Goal: Task Accomplishment & Management: Complete application form

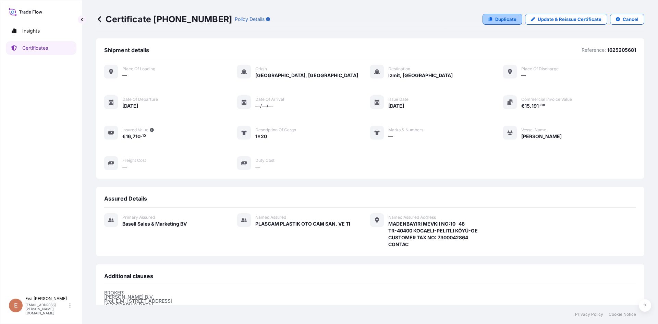
scroll to position [95, 0]
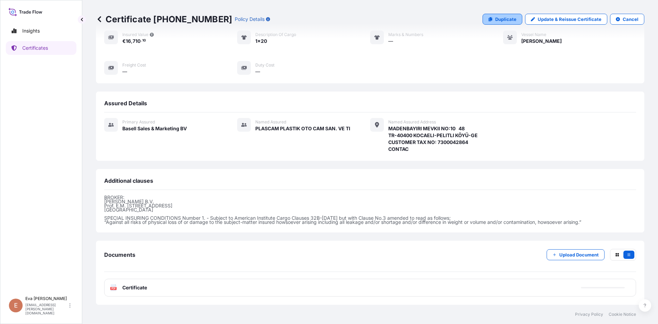
click at [490, 22] on link "Duplicate" at bounding box center [503, 19] width 40 height 11
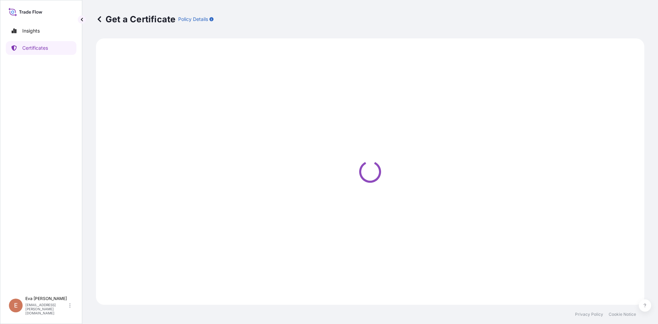
select select "Sea"
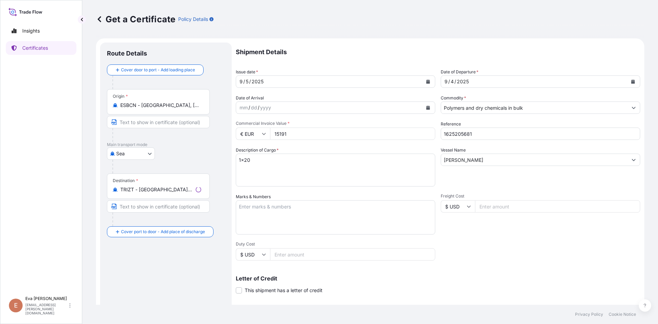
type input "MADENBAYIRI MEVKII NO:10 48TR-40400 KOCAELI-PELITLI KÖYÜ-GECUSTOMER TAX NO: 730…"
click at [469, 134] on input "1625205681" at bounding box center [540, 134] width 199 height 12
drag, startPoint x: 467, startPoint y: 131, endPoint x: 458, endPoint y: 134, distance: 8.9
click at [458, 134] on input "1625205681" at bounding box center [540, 134] width 199 height 12
type input "1625206853"
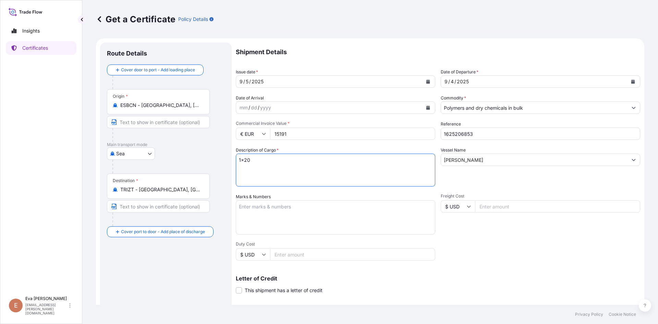
drag, startPoint x: 257, startPoint y: 159, endPoint x: 187, endPoint y: 160, distance: 69.9
click at [188, 161] on form "Route Details Cover door to port - Add loading place Place of loading Road / In…" at bounding box center [370, 215] width 548 height 354
type textarea "4X40"
click at [475, 108] on input "Polymers and dry chemicals in bulk" at bounding box center [534, 107] width 186 height 12
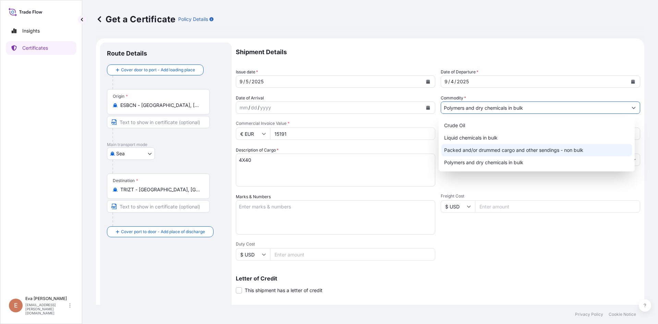
click at [487, 153] on div "Packed and/or drummed cargo and other sendings - non bulk" at bounding box center [536, 150] width 191 height 12
type input "Packed and/or drummed cargo and other sendings - non bulk"
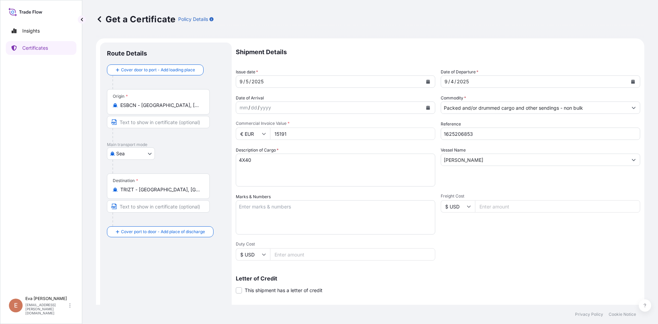
drag, startPoint x: 337, startPoint y: 136, endPoint x: 211, endPoint y: 136, distance: 126.1
click at [213, 136] on form "Route Details Cover door to port - Add loading place Place of loading Road / [G…" at bounding box center [370, 215] width 548 height 354
type input "MADENBAYIRI MEVKII NO:10 48TR-40400 KOCAELI-PELITLI KÖYÜ-GECUSTOMER TAX NO: 730…"
drag, startPoint x: 262, startPoint y: 159, endPoint x: 196, endPoint y: 162, distance: 66.2
click at [196, 162] on form "Route Details Cover door to port - Add loading place Place of loading Road / [G…" at bounding box center [370, 215] width 548 height 354
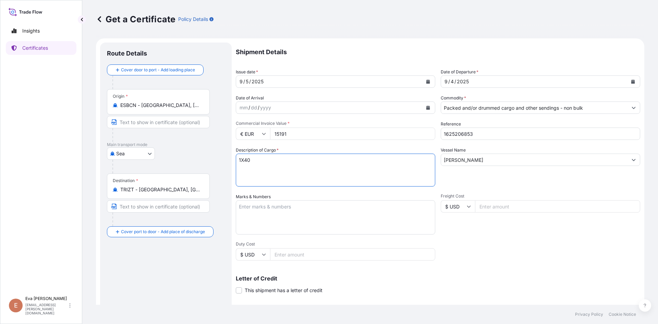
type textarea "1X40"
drag, startPoint x: 301, startPoint y: 136, endPoint x: 228, endPoint y: 138, distance: 73.4
click at [229, 138] on form "Route Details Cover door to port - Add loading place Place of loading Road / [G…" at bounding box center [370, 215] width 548 height 354
type input "45496"
drag, startPoint x: 459, startPoint y: 134, endPoint x: 499, endPoint y: 135, distance: 40.1
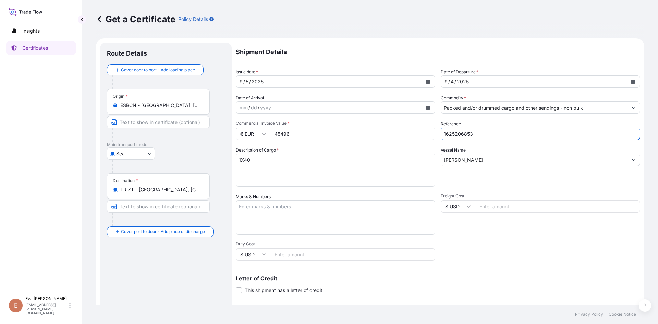
click at [499, 135] on input "1625206853" at bounding box center [540, 134] width 199 height 12
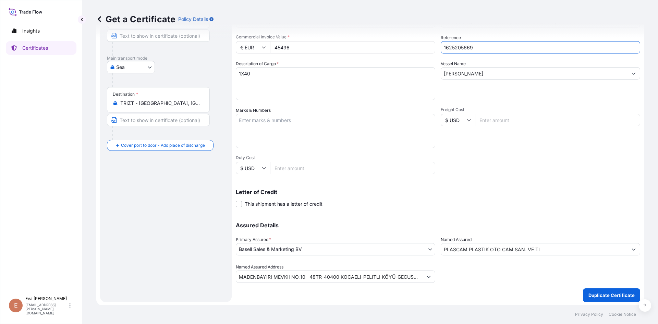
scroll to position [88, 0]
type input "1625205669"
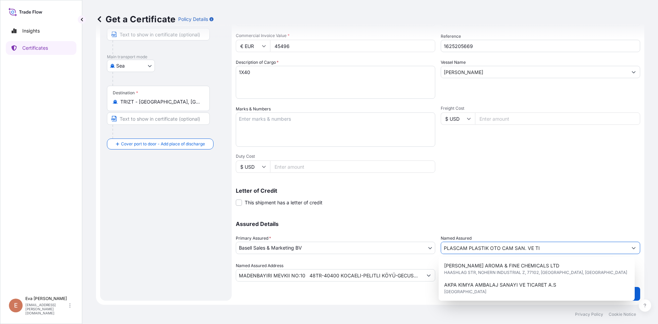
drag, startPoint x: 547, startPoint y: 249, endPoint x: 383, endPoint y: 250, distance: 164.2
click at [383, 250] on div "Assured Details Primary Assured * Basell Sales & Marketing BV Basell Poliolefin…" at bounding box center [438, 247] width 404 height 69
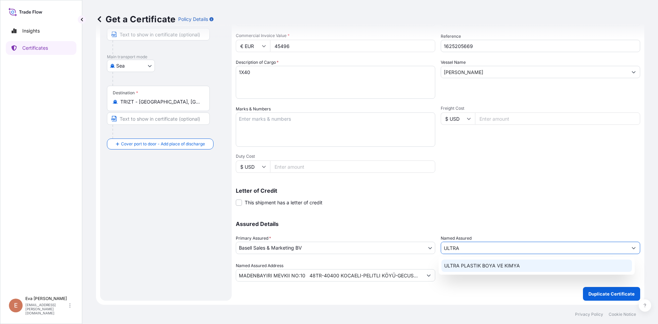
click at [482, 263] on span "ULTRA PLASTIK BOYA VE KIMYA" at bounding box center [482, 265] width 76 height 7
type input "ULTRA PLASTIK BOYA VE KIMYA"
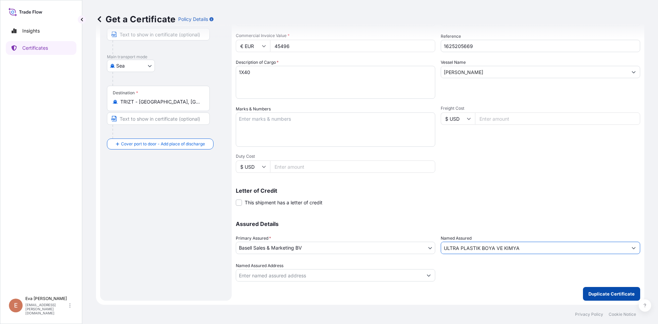
type input "ULTRA PLASTIK BOYA VE KIMYA"
click at [604, 296] on p "Duplicate Certificate" at bounding box center [611, 293] width 46 height 7
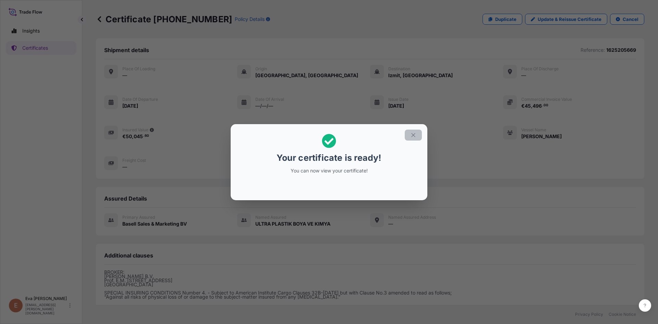
click at [412, 136] on icon "button" at bounding box center [413, 135] width 4 height 4
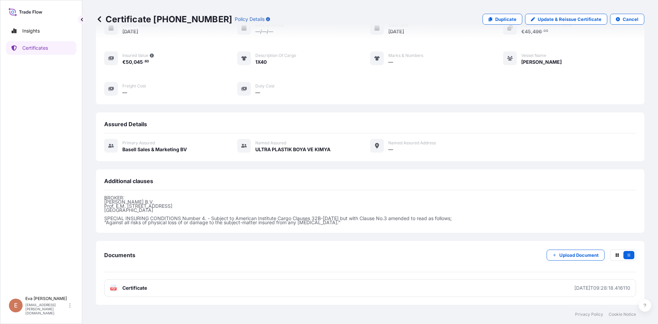
scroll to position [75, 0]
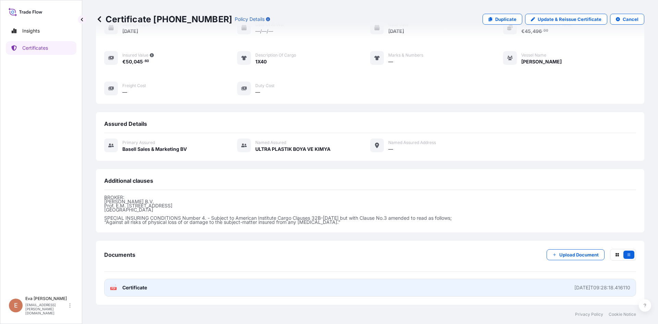
click at [115, 287] on icon at bounding box center [114, 287] width 6 height 7
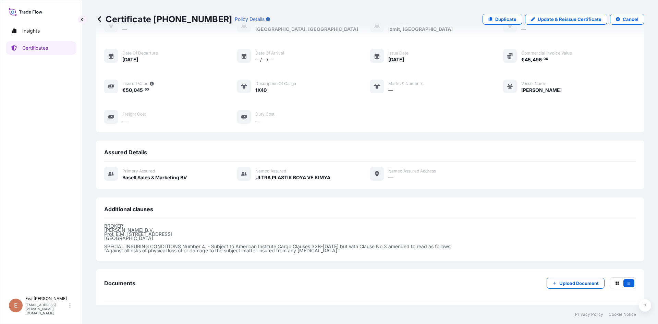
scroll to position [0, 0]
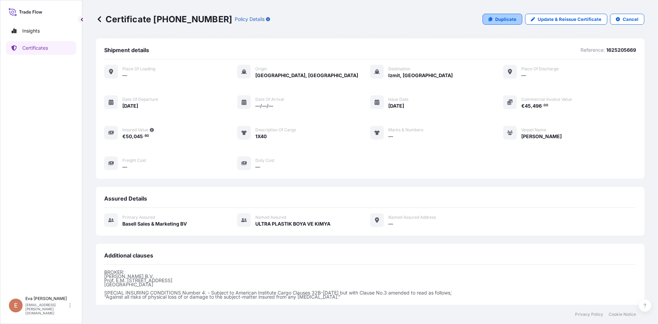
click at [508, 22] on p "Duplicate" at bounding box center [505, 19] width 21 height 7
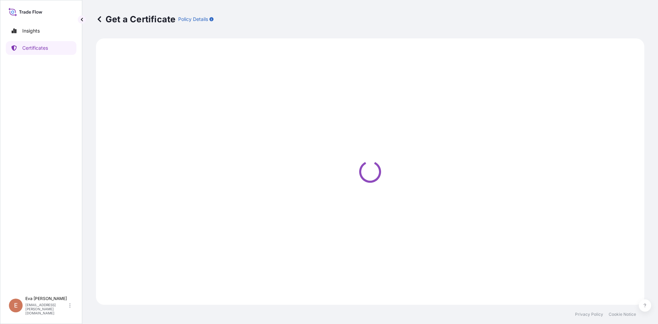
select select "Sea"
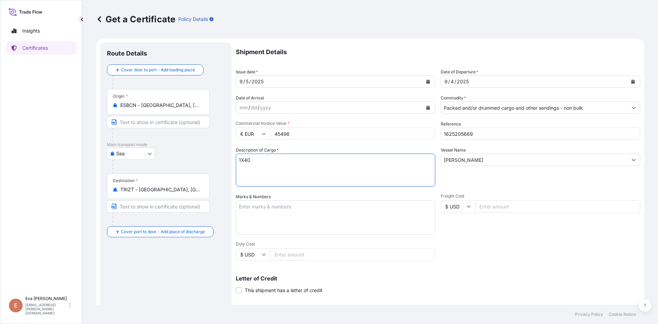
drag, startPoint x: 273, startPoint y: 167, endPoint x: 219, endPoint y: 163, distance: 54.3
click at [219, 163] on form "Route Details Cover door to port - Add loading place Place of loading Road / [G…" at bounding box center [370, 215] width 548 height 354
type textarea "1X20"
drag, startPoint x: 458, startPoint y: 135, endPoint x: 508, endPoint y: 138, distance: 50.1
click at [508, 138] on input "1625205669" at bounding box center [540, 134] width 199 height 12
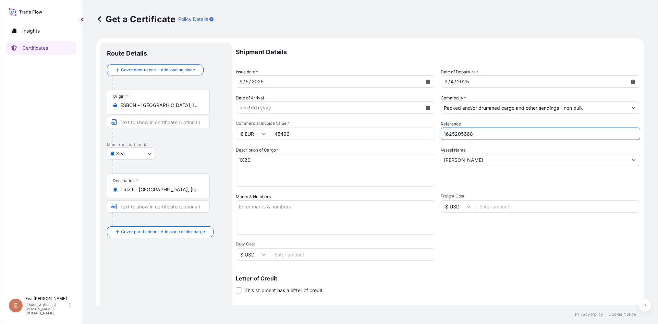
type input "1625205668"
drag, startPoint x: 319, startPoint y: 137, endPoint x: 77, endPoint y: 161, distance: 243.6
click at [80, 161] on div "Insights Certificates E [PERSON_NAME] [PERSON_NAME][EMAIL_ADDRESS][PERSON_NAME]…" at bounding box center [329, 162] width 658 height 324
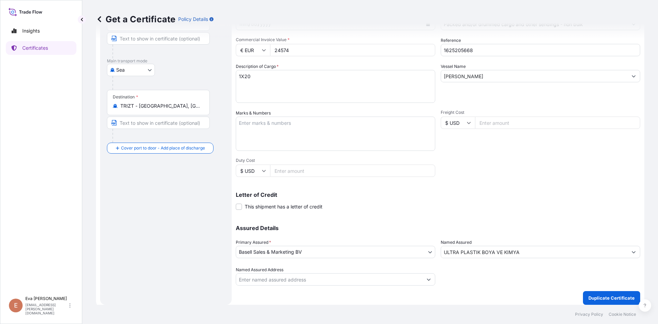
scroll to position [88, 0]
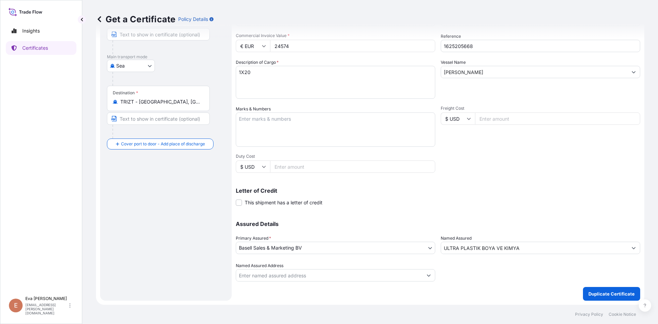
type input "24574"
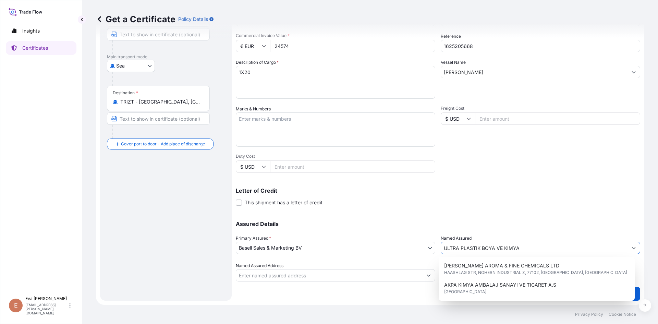
drag, startPoint x: 529, startPoint y: 248, endPoint x: 337, endPoint y: 247, distance: 192.3
click at [338, 251] on div "Assured Details Primary Assured * Basell Sales & Marketing BV Basell Poliolefin…" at bounding box center [438, 247] width 404 height 69
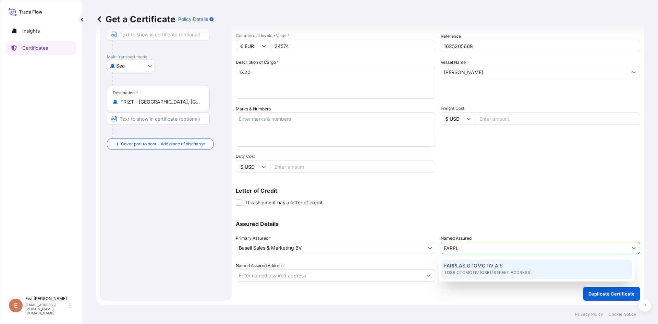
click at [466, 265] on span "FARPLAS OTOMOTIV A.S" at bounding box center [473, 265] width 59 height 7
type input "FARPLAS OTOMOTIV A.S"
type input "TOSB OTOMOTIV (OSB) MAH.3.CAD NO:11/2"
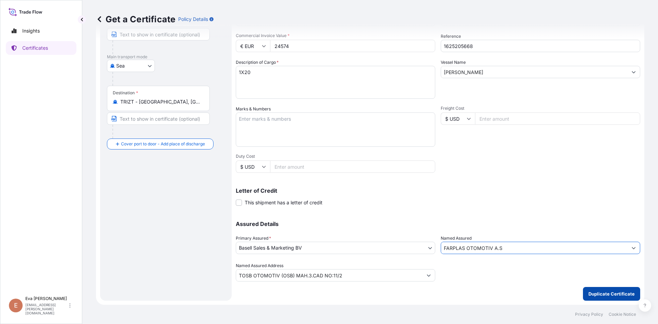
type input "FARPLAS OTOMOTIV A.S"
click at [597, 292] on p "Duplicate Certificate" at bounding box center [611, 293] width 46 height 7
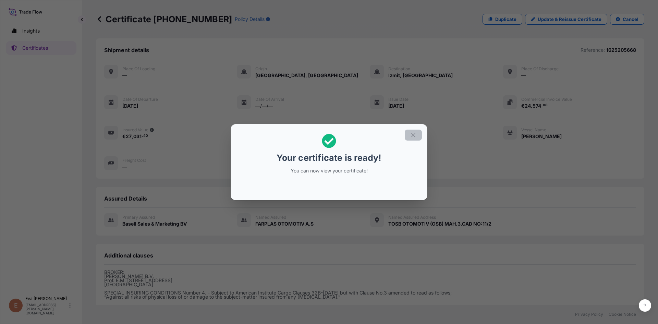
click at [414, 137] on icon "button" at bounding box center [413, 135] width 6 height 6
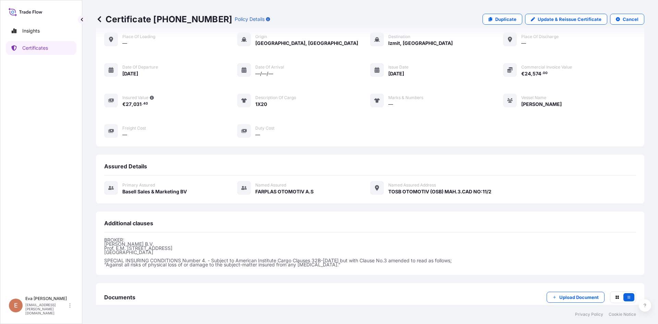
scroll to position [75, 0]
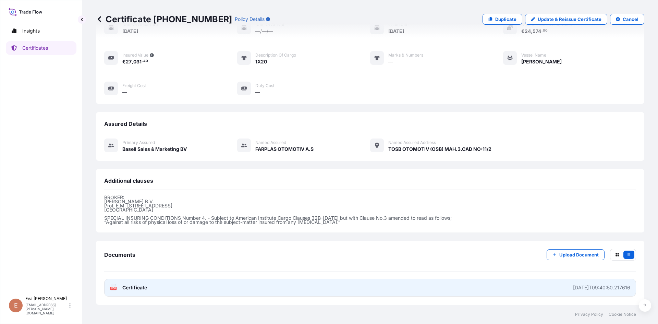
click at [118, 289] on div "PDF Certificate" at bounding box center [128, 287] width 37 height 7
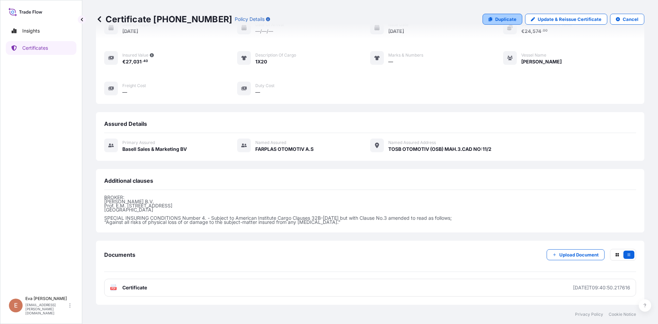
click at [507, 17] on p "Duplicate" at bounding box center [505, 19] width 21 height 7
select select "Sea"
select select "32164"
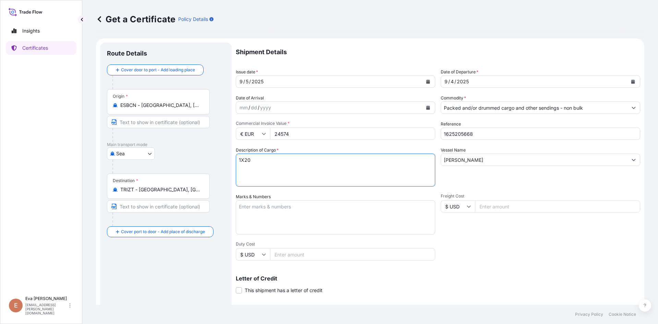
drag, startPoint x: 268, startPoint y: 161, endPoint x: 191, endPoint y: 157, distance: 77.2
click at [191, 157] on form "Route Details Cover door to port - Add loading place Place of loading Road / [G…" at bounding box center [370, 215] width 548 height 354
type textarea "1X40"
drag, startPoint x: 306, startPoint y: 130, endPoint x: 243, endPoint y: 130, distance: 63.1
click at [243, 130] on div "€ EUR 24574" at bounding box center [335, 134] width 199 height 12
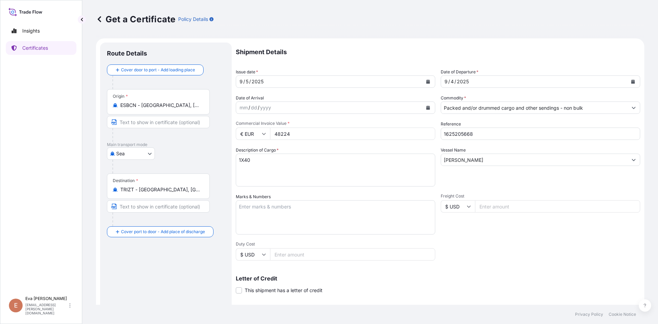
type input "48224"
drag, startPoint x: 459, startPoint y: 132, endPoint x: 486, endPoint y: 135, distance: 27.6
click at [486, 135] on input "1625205668" at bounding box center [540, 134] width 199 height 12
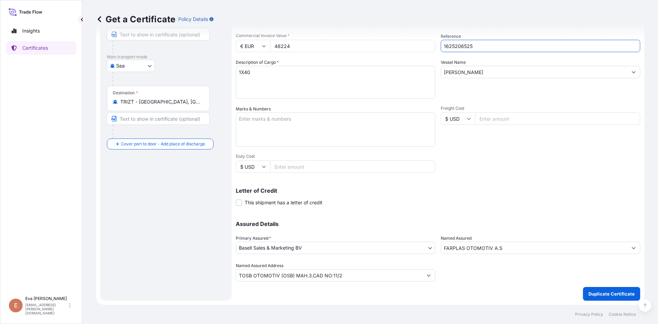
type input "1625206525"
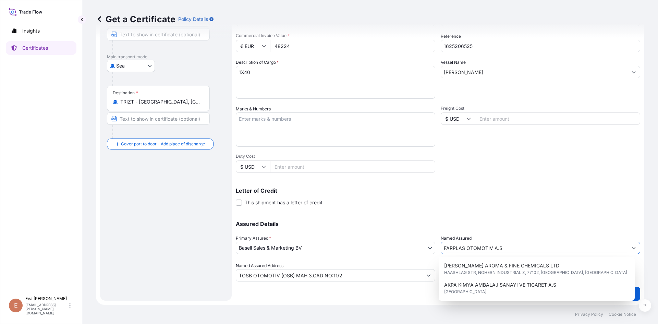
drag, startPoint x: 517, startPoint y: 249, endPoint x: 357, endPoint y: 251, distance: 160.1
click at [357, 251] on div "Assured Details Primary Assured * Basell Sales & Marketing BV Basell Poliolefin…" at bounding box center [438, 247] width 404 height 69
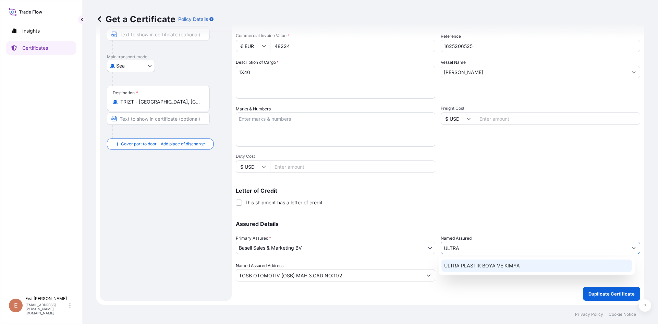
click at [481, 267] on span "ULTRA PLASTIK BOYA VE KIMYA" at bounding box center [482, 265] width 76 height 7
type input "ULTRA PLASTIK BOYA VE KIMYA"
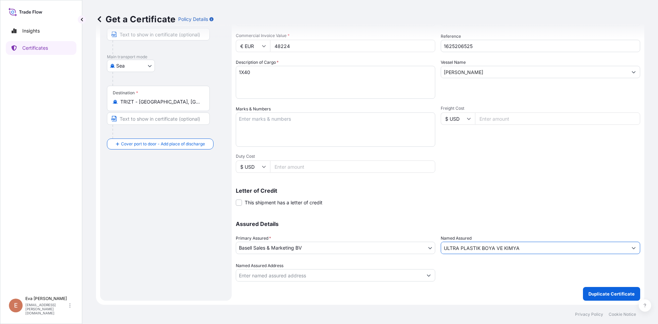
type input "ULTRA PLASTIK BOYA VE KIMYA"
click at [589, 289] on button "Duplicate Certificate" at bounding box center [611, 294] width 57 height 14
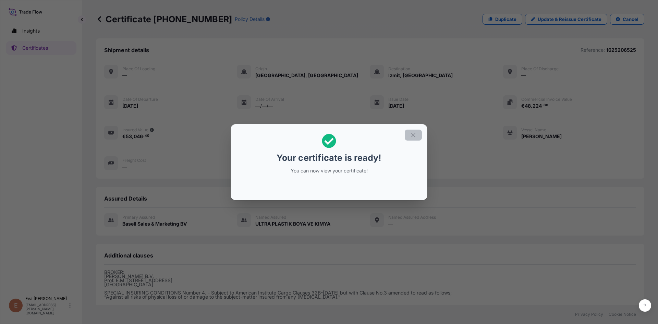
click at [413, 136] on icon "button" at bounding box center [413, 135] width 6 height 6
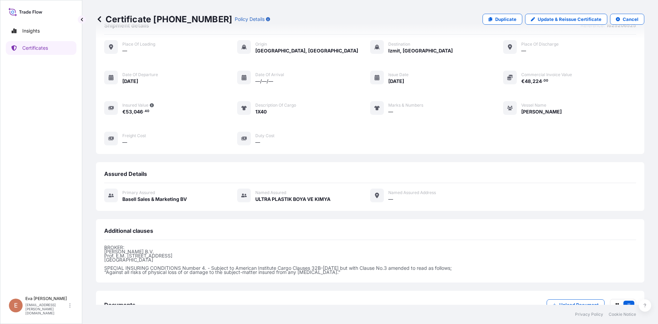
scroll to position [75, 0]
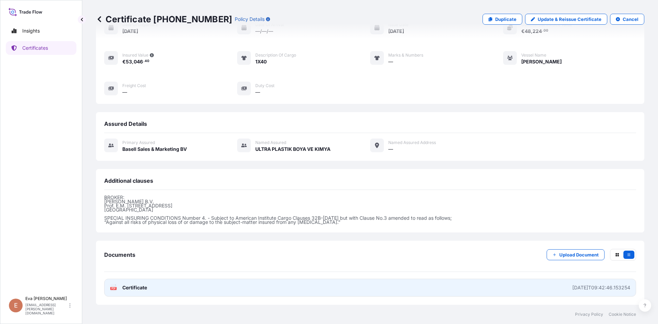
click at [114, 289] on text "PDF" at bounding box center [113, 288] width 4 height 2
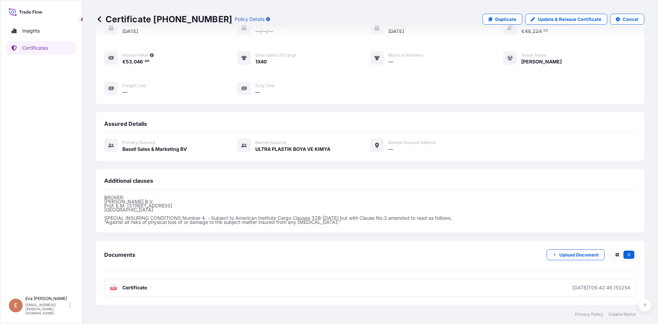
click at [576, 114] on div "Assured Details Primary assured Basell Sales & Marketing BV Named Assured ULTRA…" at bounding box center [370, 136] width 548 height 49
